Goal: Task Accomplishment & Management: Use online tool/utility

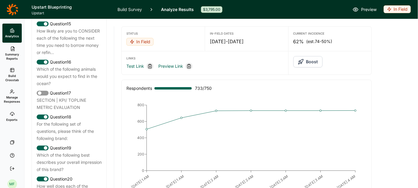
scroll to position [741, 0]
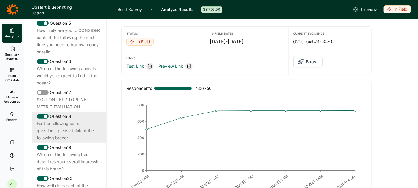
click at [54, 120] on div "For the following set of questions, please think of the following brand:" at bounding box center [69, 130] width 65 height 21
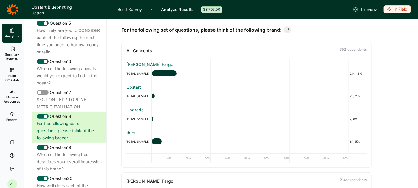
scroll to position [1, 0]
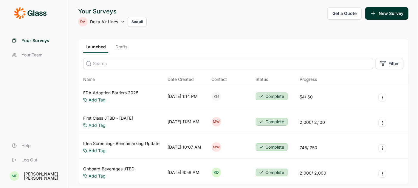
click at [351, 13] on button "Get a Quote" at bounding box center [344, 13] width 34 height 13
